Goal: Information Seeking & Learning: Understand process/instructions

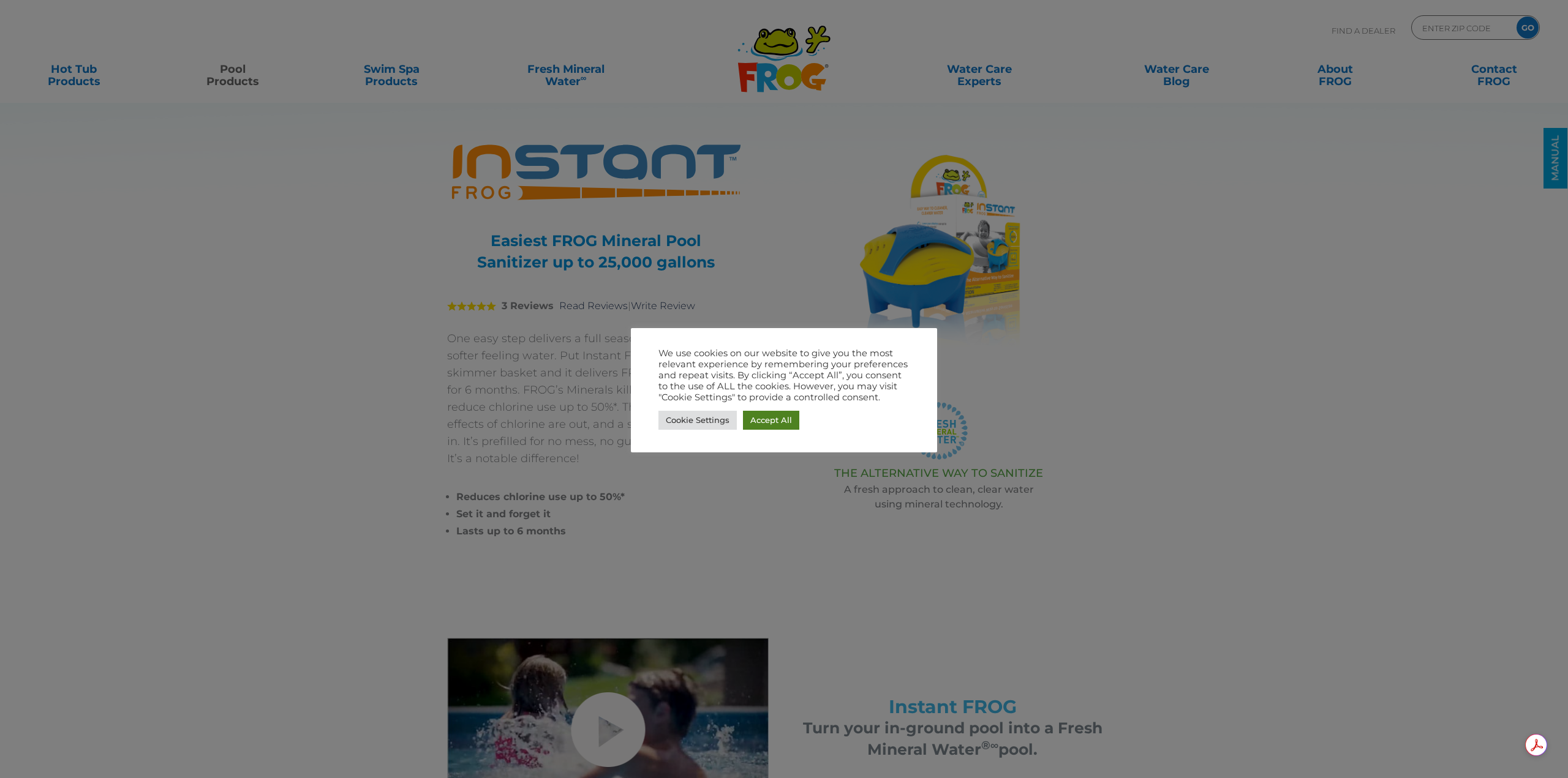
drag, startPoint x: 778, startPoint y: 423, endPoint x: 638, endPoint y: 249, distance: 223.3
click at [775, 420] on link "Accept All" at bounding box center [771, 420] width 56 height 19
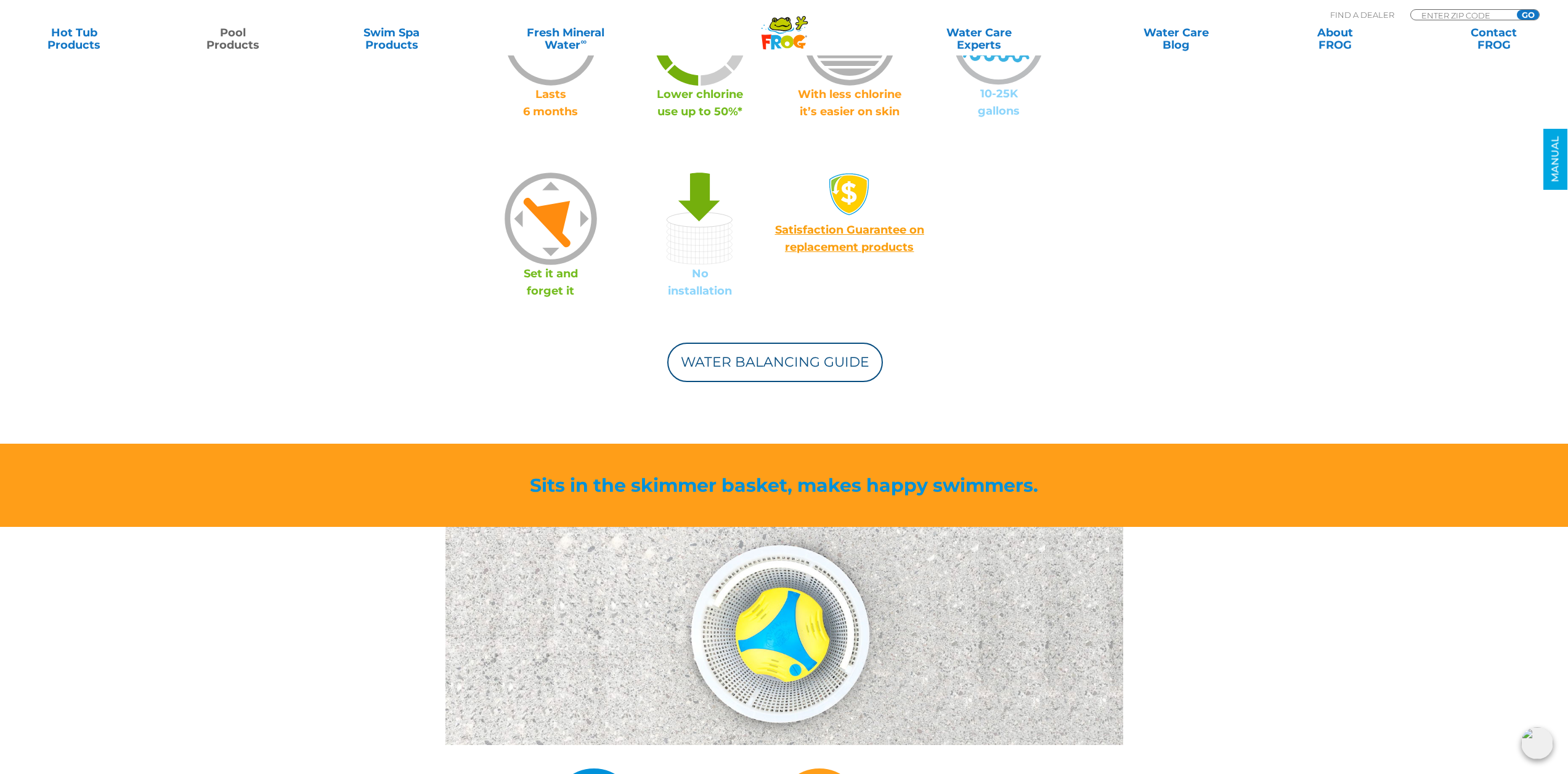
scroll to position [924, 0]
click at [775, 353] on link "Water Balancing Guide" at bounding box center [775, 362] width 215 height 40
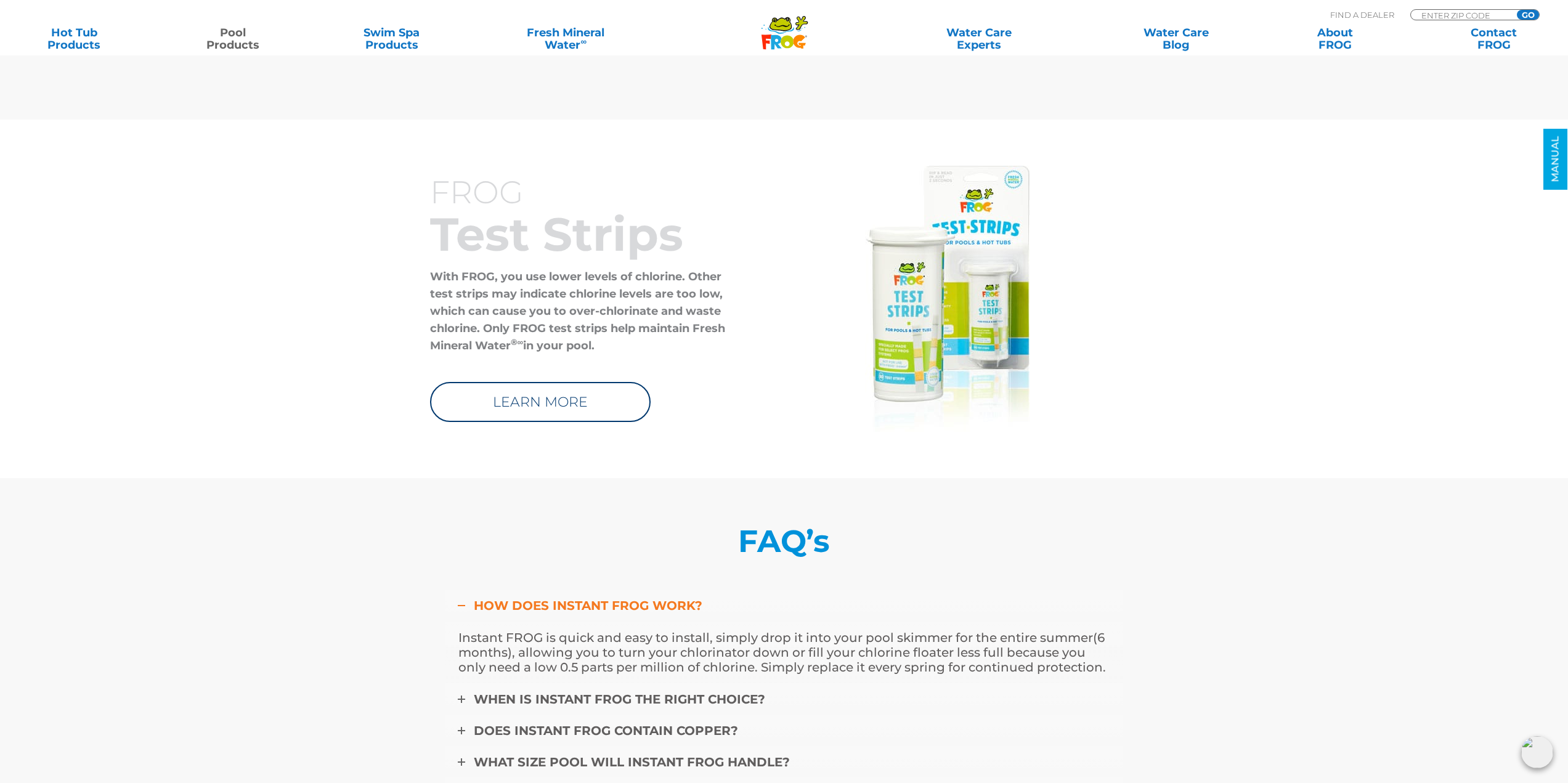
scroll to position [3882, 0]
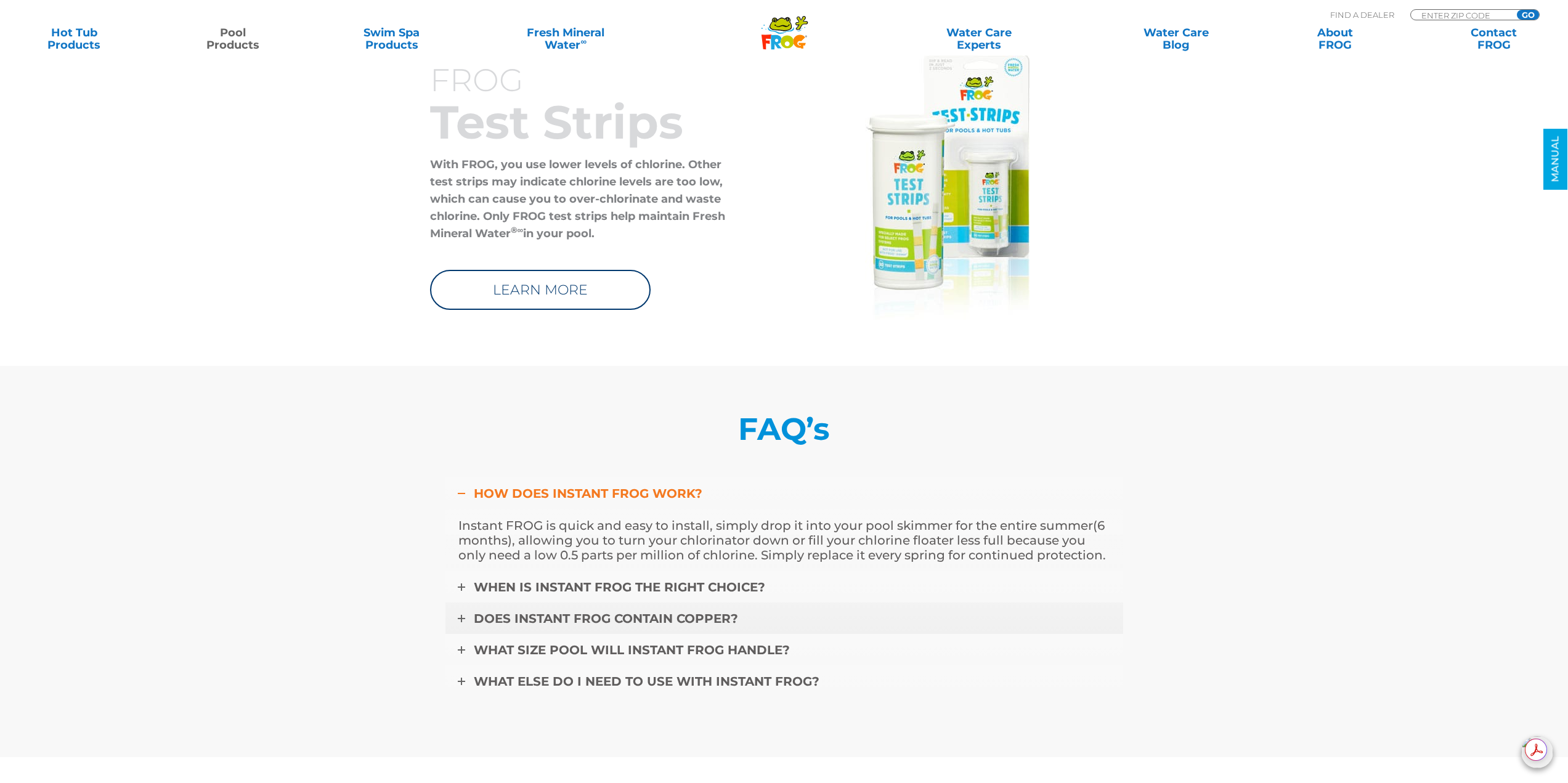
click at [463, 618] on icon at bounding box center [461, 618] width 7 height 7
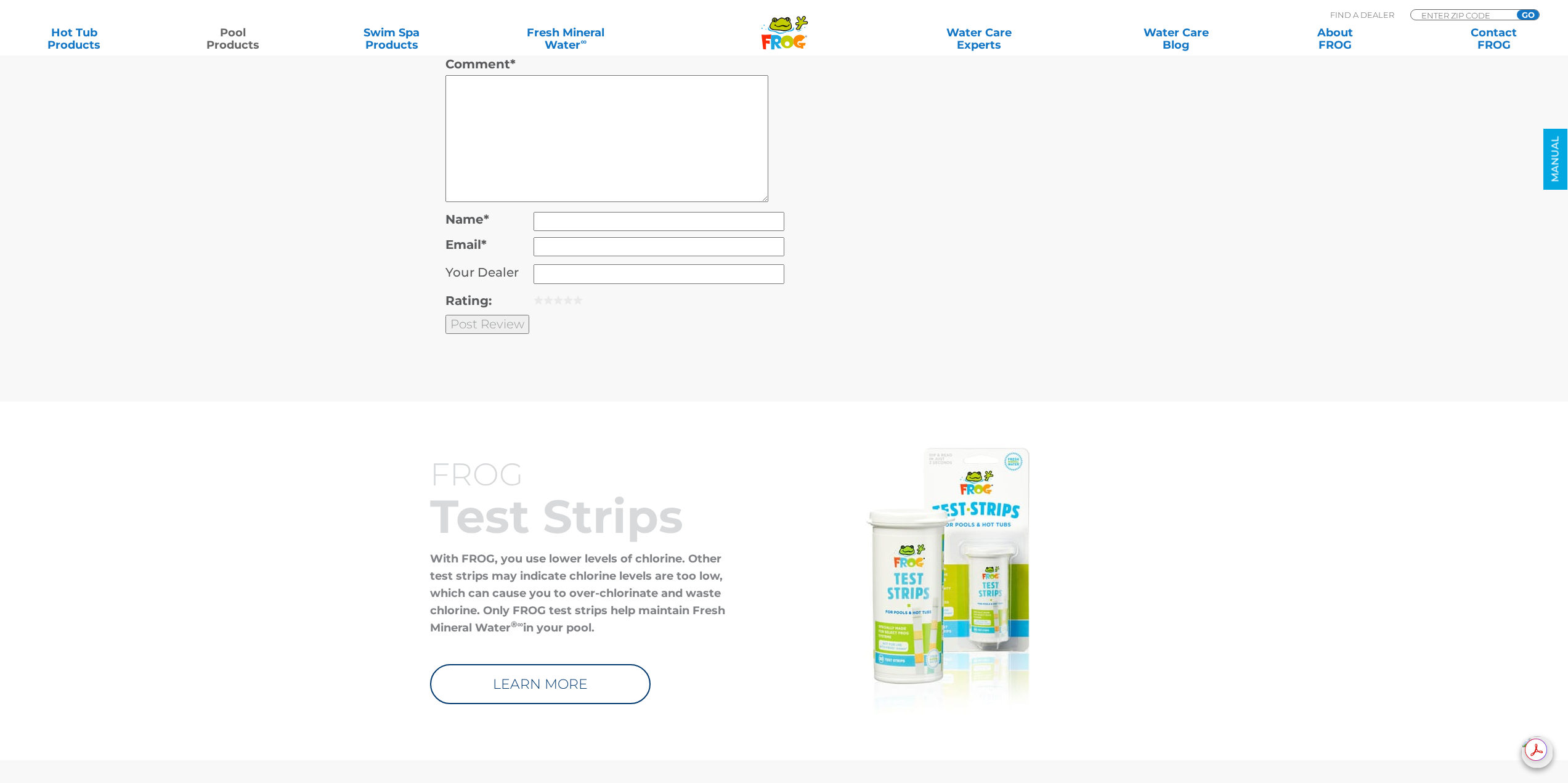
scroll to position [3314, 0]
